Goal: Obtain resource: Download file/media

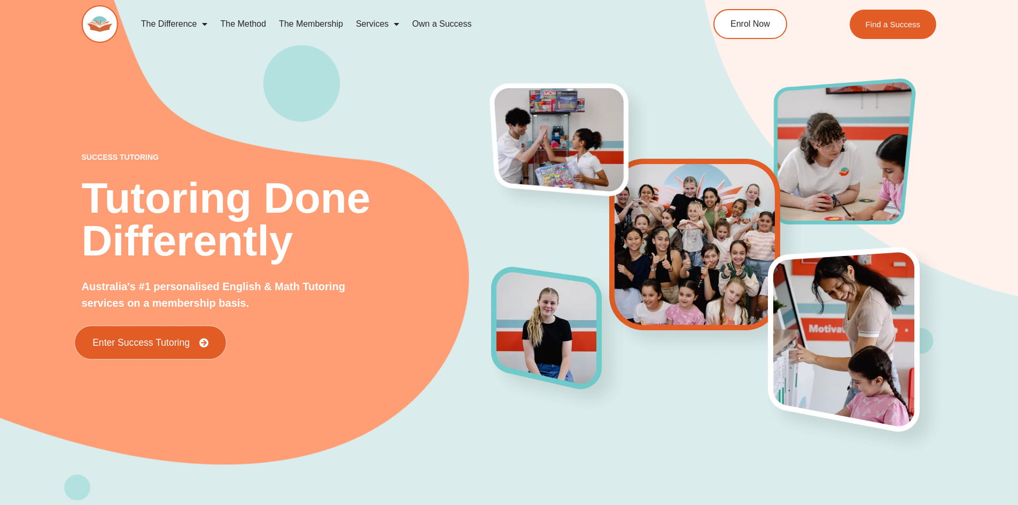
click at [160, 341] on span "Enter Success Tutoring" at bounding box center [140, 343] width 97 height 10
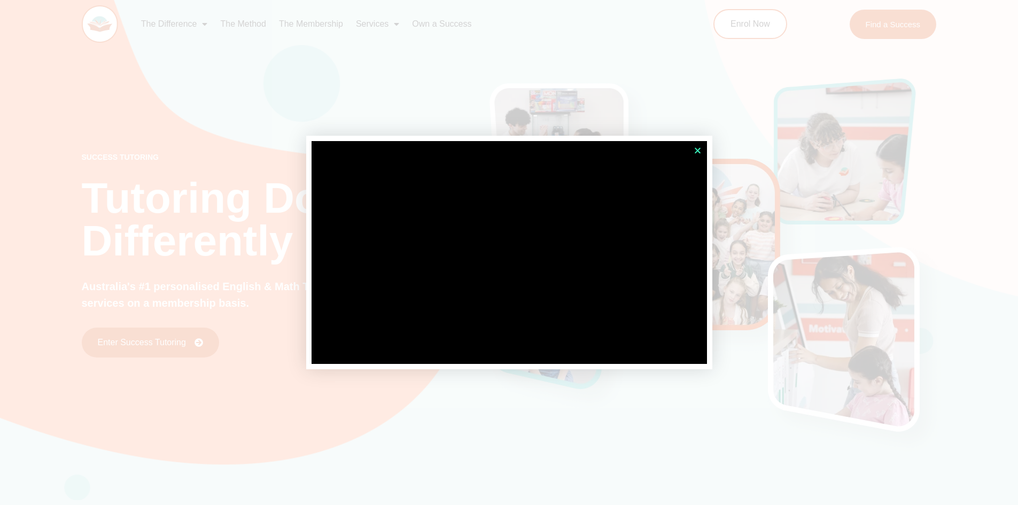
click at [699, 147] on icon "Close" at bounding box center [697, 150] width 8 height 8
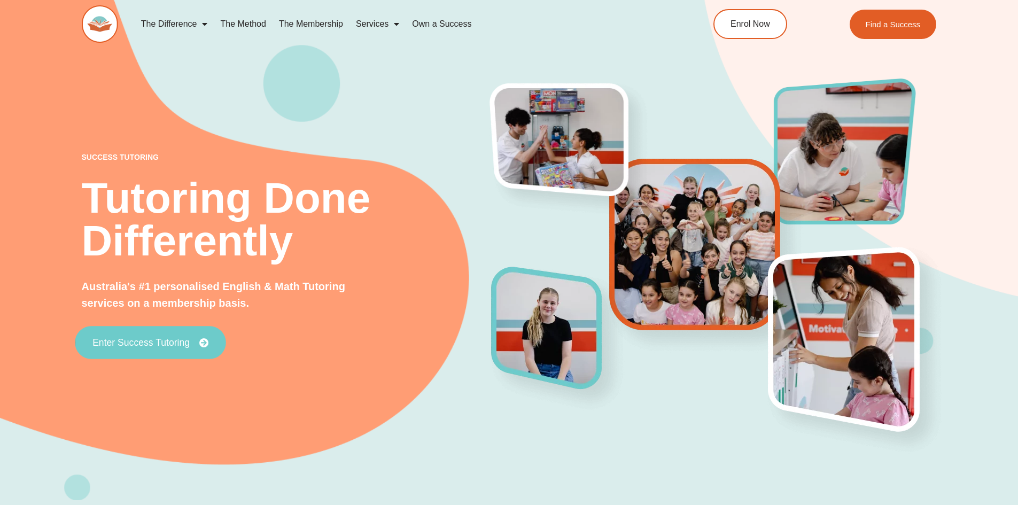
click at [199, 343] on icon at bounding box center [204, 343] width 10 height 10
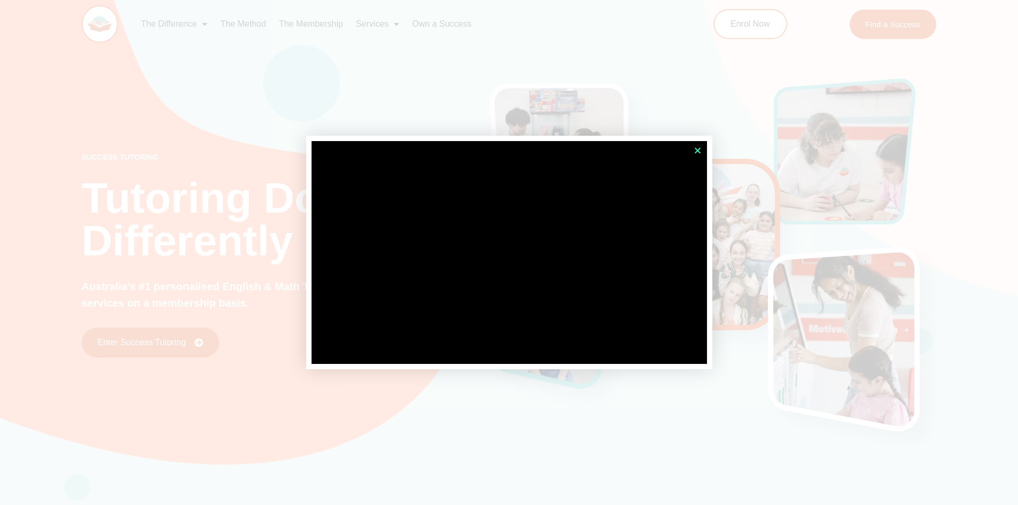
click at [698, 152] on icon "Close" at bounding box center [697, 150] width 8 height 8
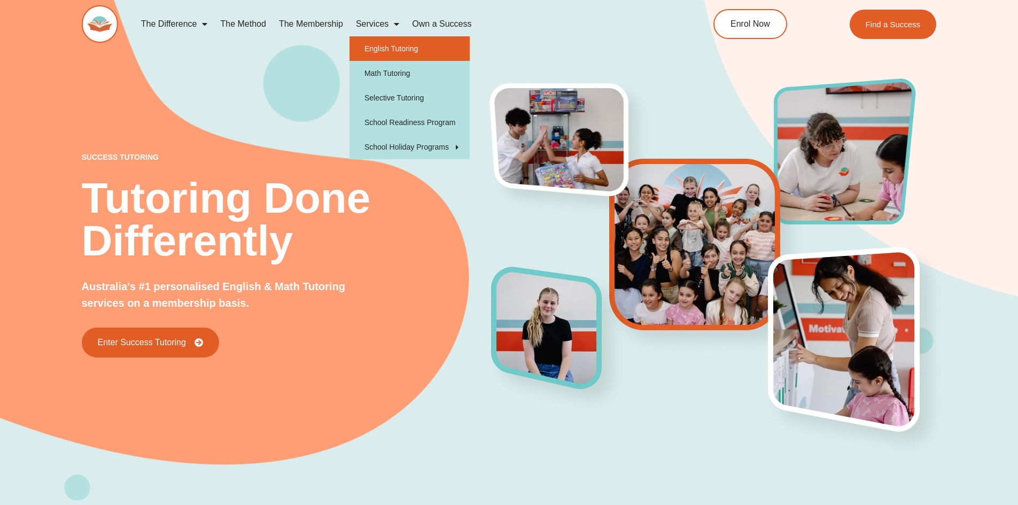
click at [393, 47] on link "English Tutoring" at bounding box center [409, 48] width 120 height 25
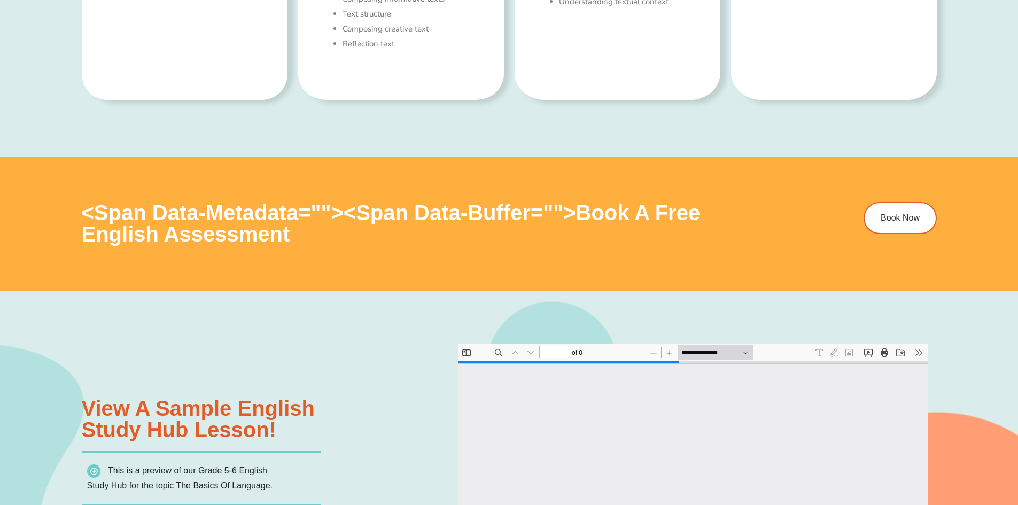
scroll to position [961, 0]
type input "*"
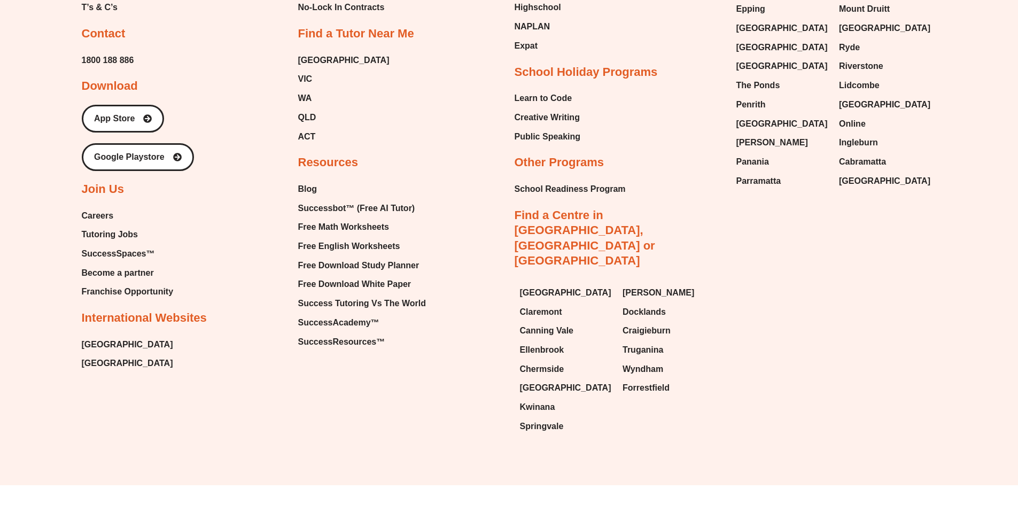
scroll to position [4622, 0]
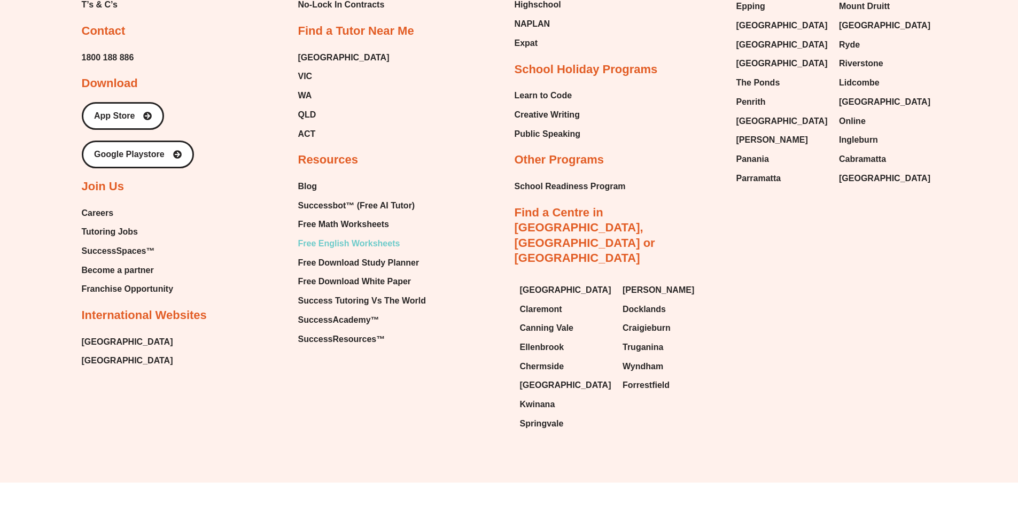
click at [356, 244] on span "Free English Worksheets" at bounding box center [349, 244] width 102 height 16
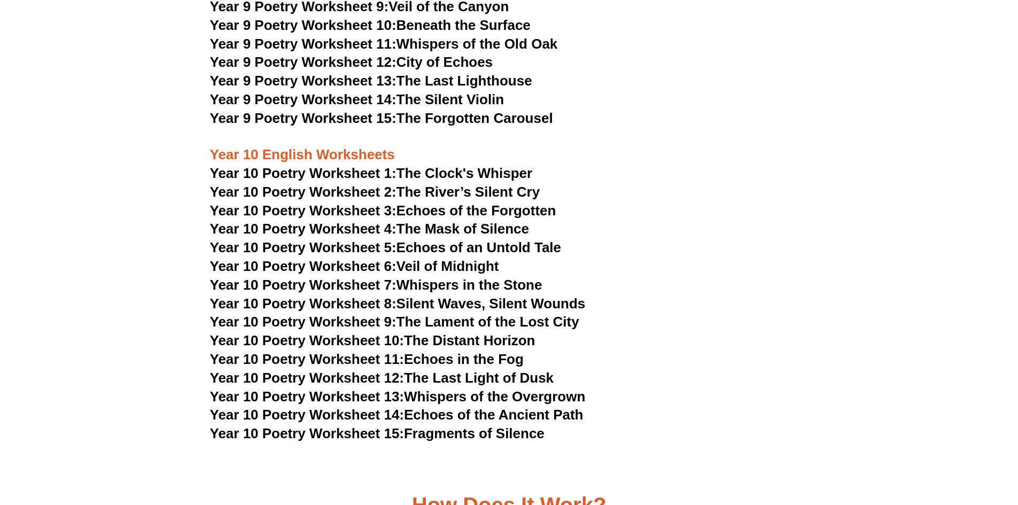
scroll to position [7050, 0]
